Goal: Information Seeking & Learning: Learn about a topic

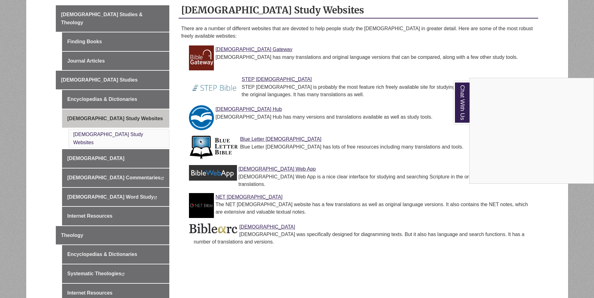
scroll to position [156, 0]
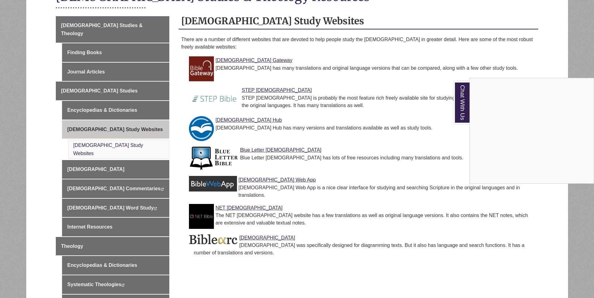
click at [259, 90] on div "Chat With Us" at bounding box center [297, 149] width 594 height 298
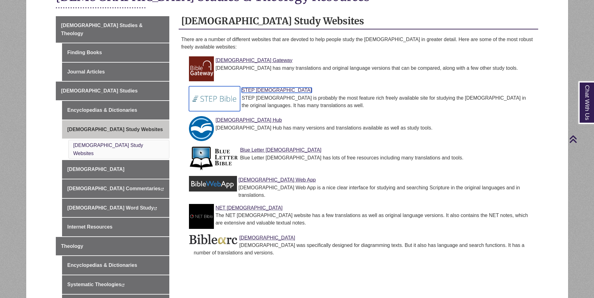
click at [259, 90] on link "STEP Bible" at bounding box center [277, 90] width 70 height 5
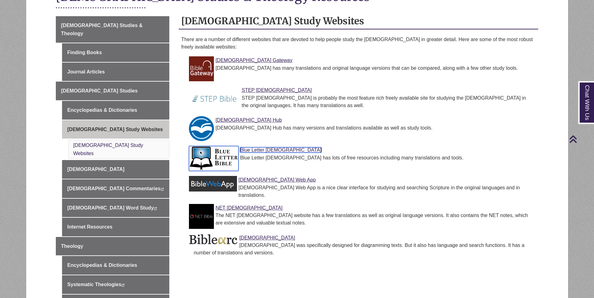
click at [257, 152] on link "Blue Letter Bible" at bounding box center [280, 149] width 81 height 5
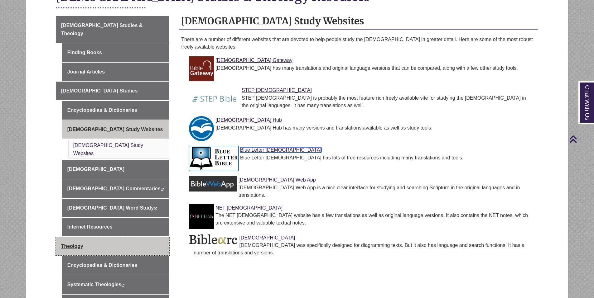
scroll to position [187, 0]
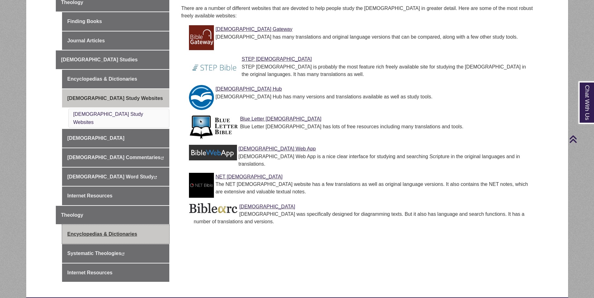
click at [119, 225] on link "Encyclopedias & Dictionaries" at bounding box center [115, 234] width 107 height 19
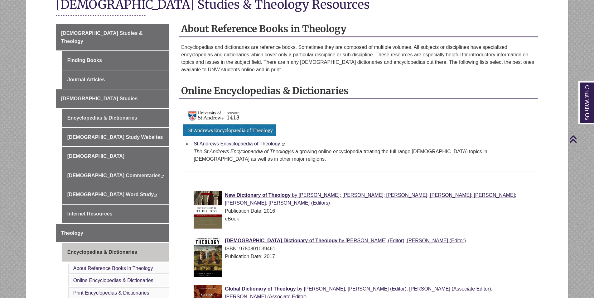
scroll to position [187, 0]
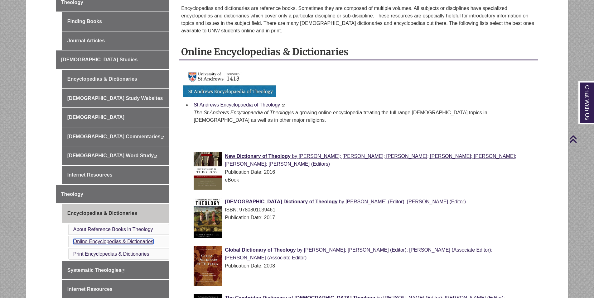
click at [109, 239] on link "Online Encyclopedias & Dictionaries" at bounding box center [113, 241] width 80 height 5
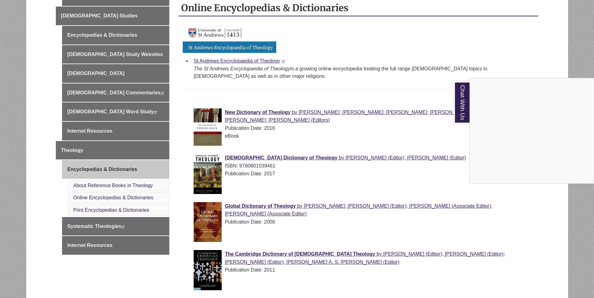
click at [525, 66] on div "Chat With Us" at bounding box center [297, 149] width 594 height 298
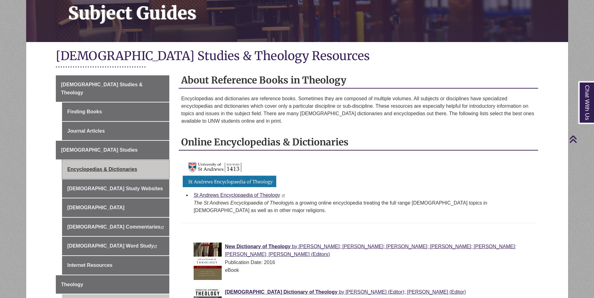
scroll to position [75, 0]
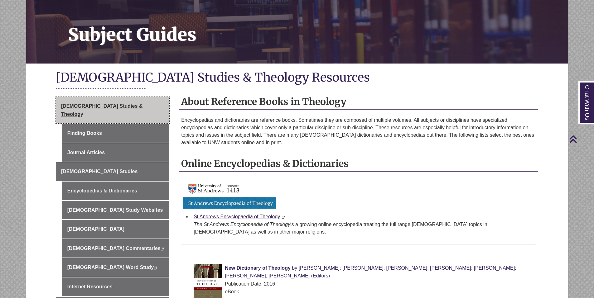
click at [100, 104] on span "[DEMOGRAPHIC_DATA] Studies & Theology" at bounding box center [102, 110] width 82 height 13
